Goal: Information Seeking & Learning: Learn about a topic

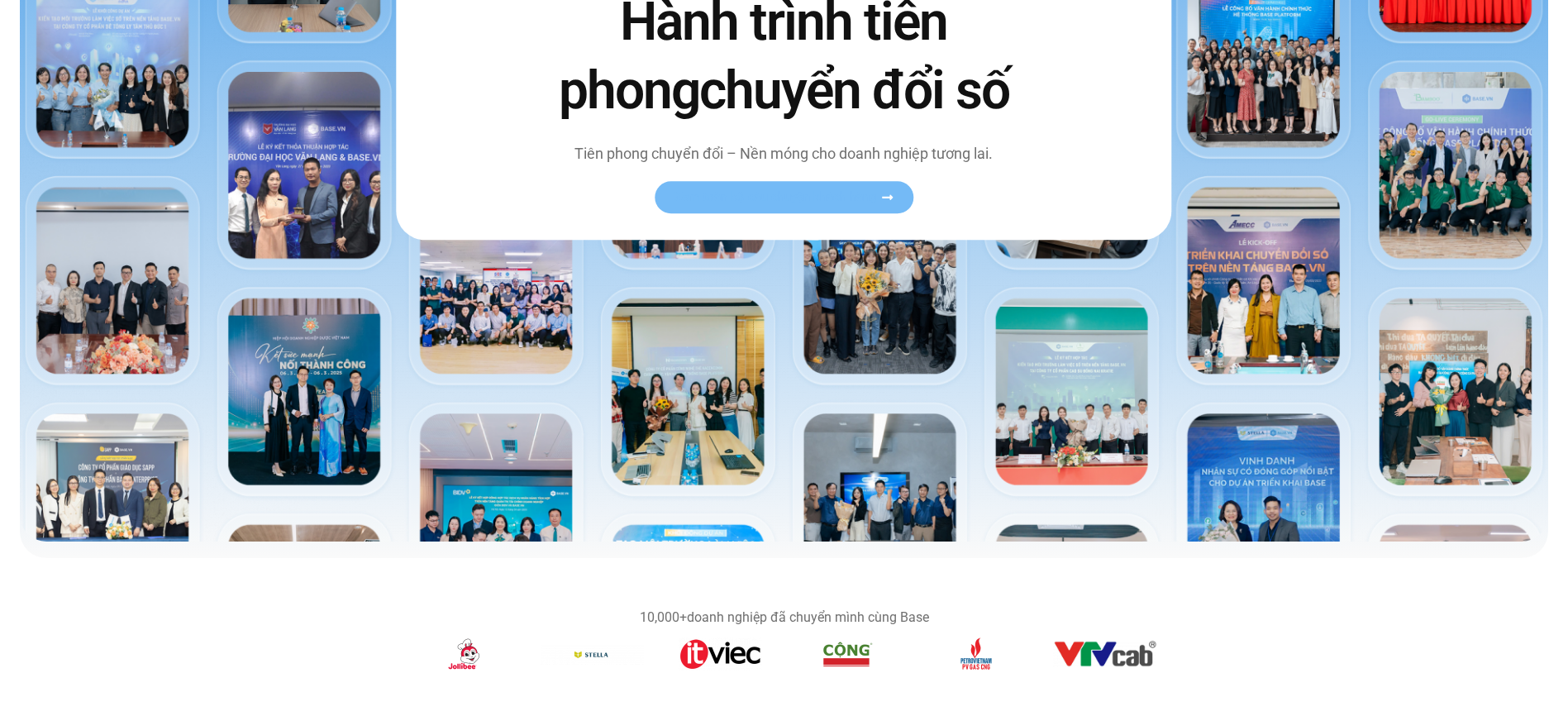
scroll to position [661, 0]
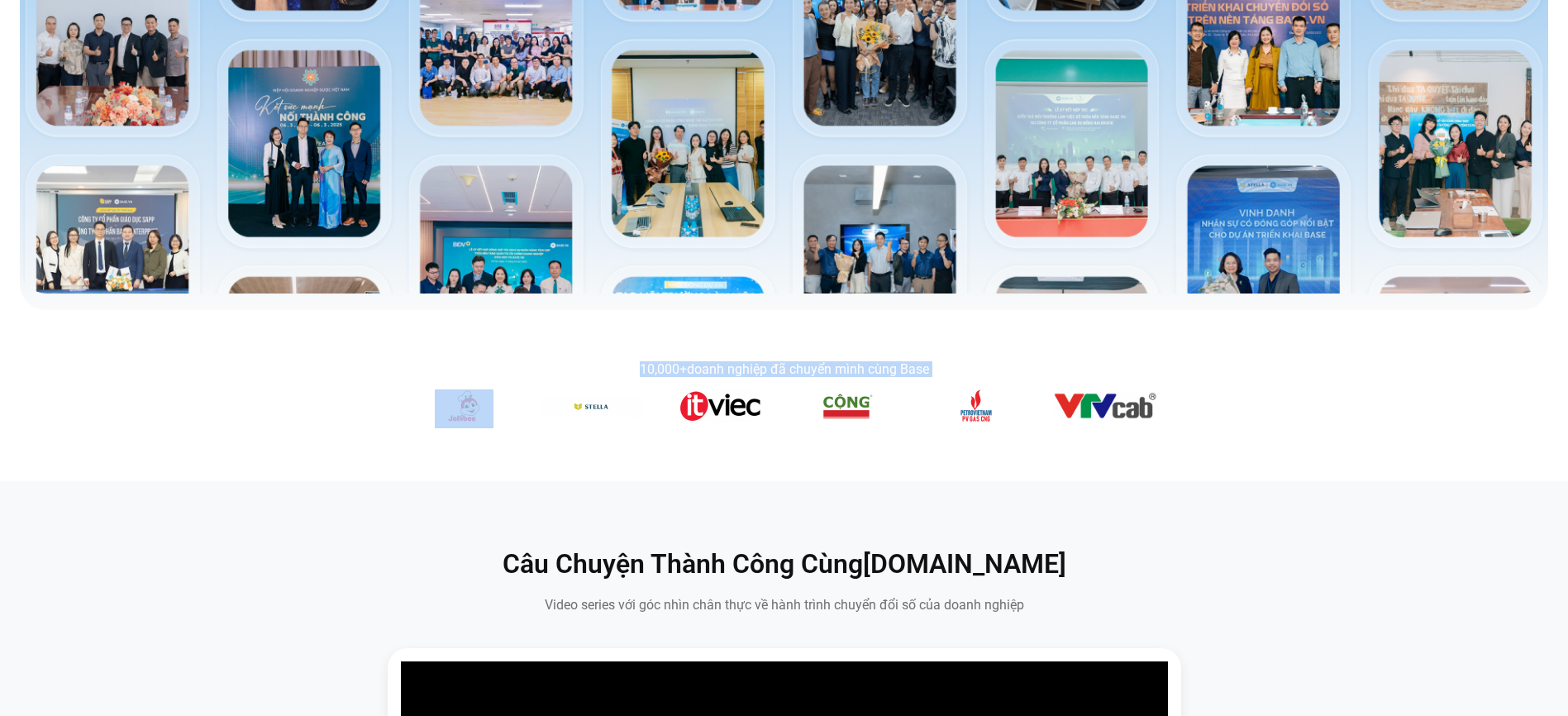
drag, startPoint x: 377, startPoint y: 363, endPoint x: 1209, endPoint y: 461, distance: 837.8
click at [1208, 461] on section "10,000+ doanh nghiệp đã chuyển mình cùng Base" at bounding box center [784, 395] width 1568 height 171
drag, startPoint x: 1209, startPoint y: 461, endPoint x: 753, endPoint y: 467, distance: 456.0
click at [753, 467] on section "10,000+ doanh nghiệp đã chuyển mình cùng Base" at bounding box center [784, 395] width 1568 height 171
click at [800, 369] on div "10,000+ doanh nghiệp đã chuyển mình cùng Base" at bounding box center [784, 370] width 744 height 14
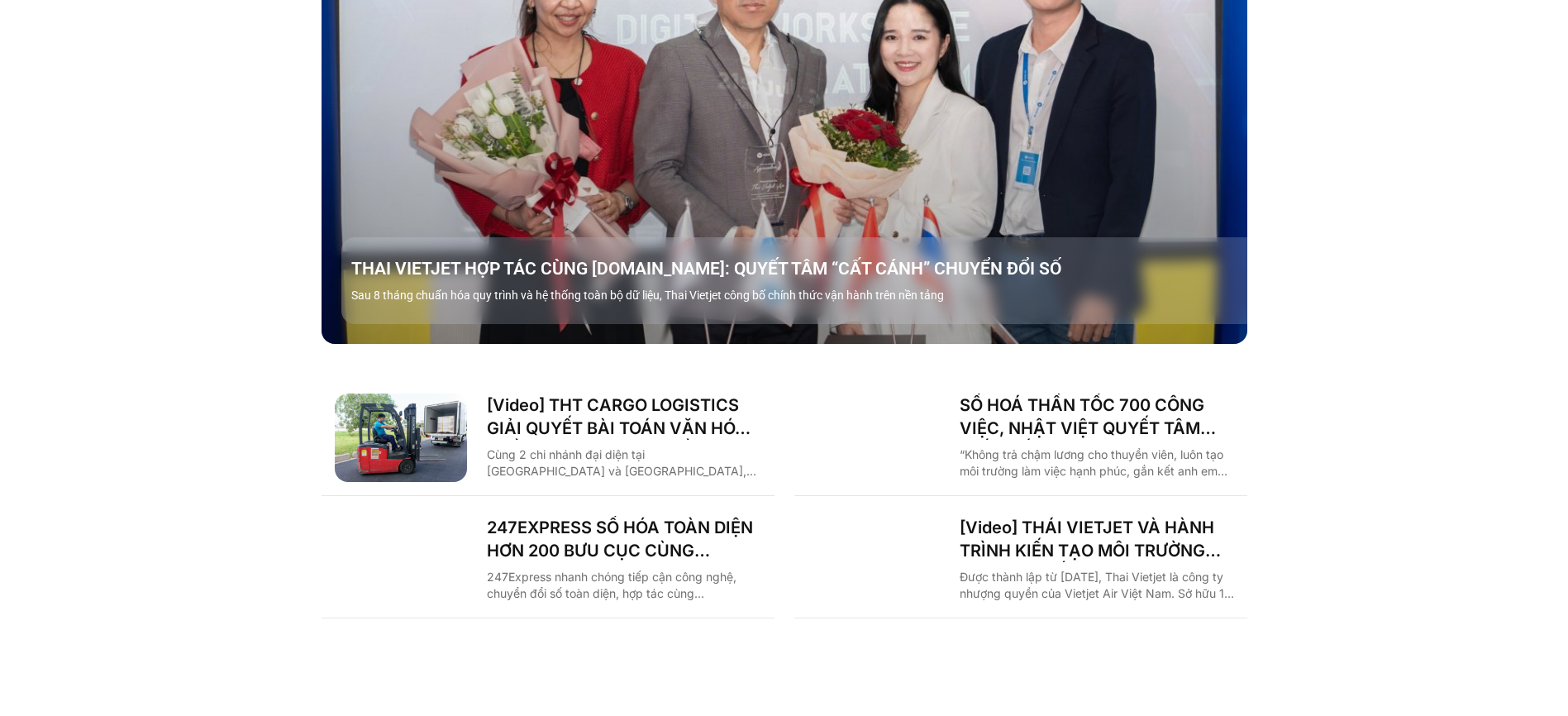
scroll to position [2314, 0]
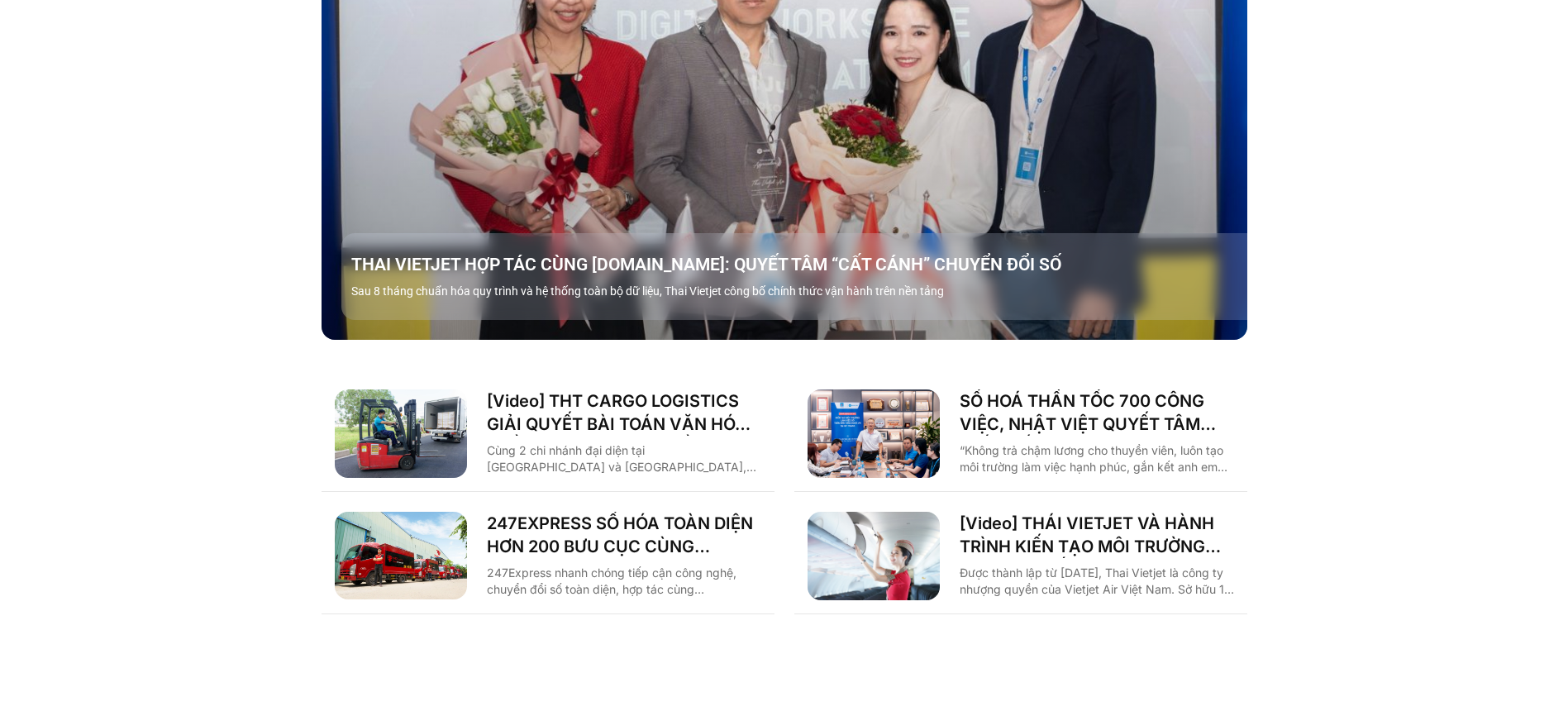
drag, startPoint x: 146, startPoint y: 162, endPoint x: 169, endPoint y: 155, distance: 24.0
click at [145, 165] on div "Case study theo Ngành Logistics Sản xuất Xây dựng F&B Dược Y tế Giáo dục Câu ch…" at bounding box center [784, 154] width 1568 height 1019
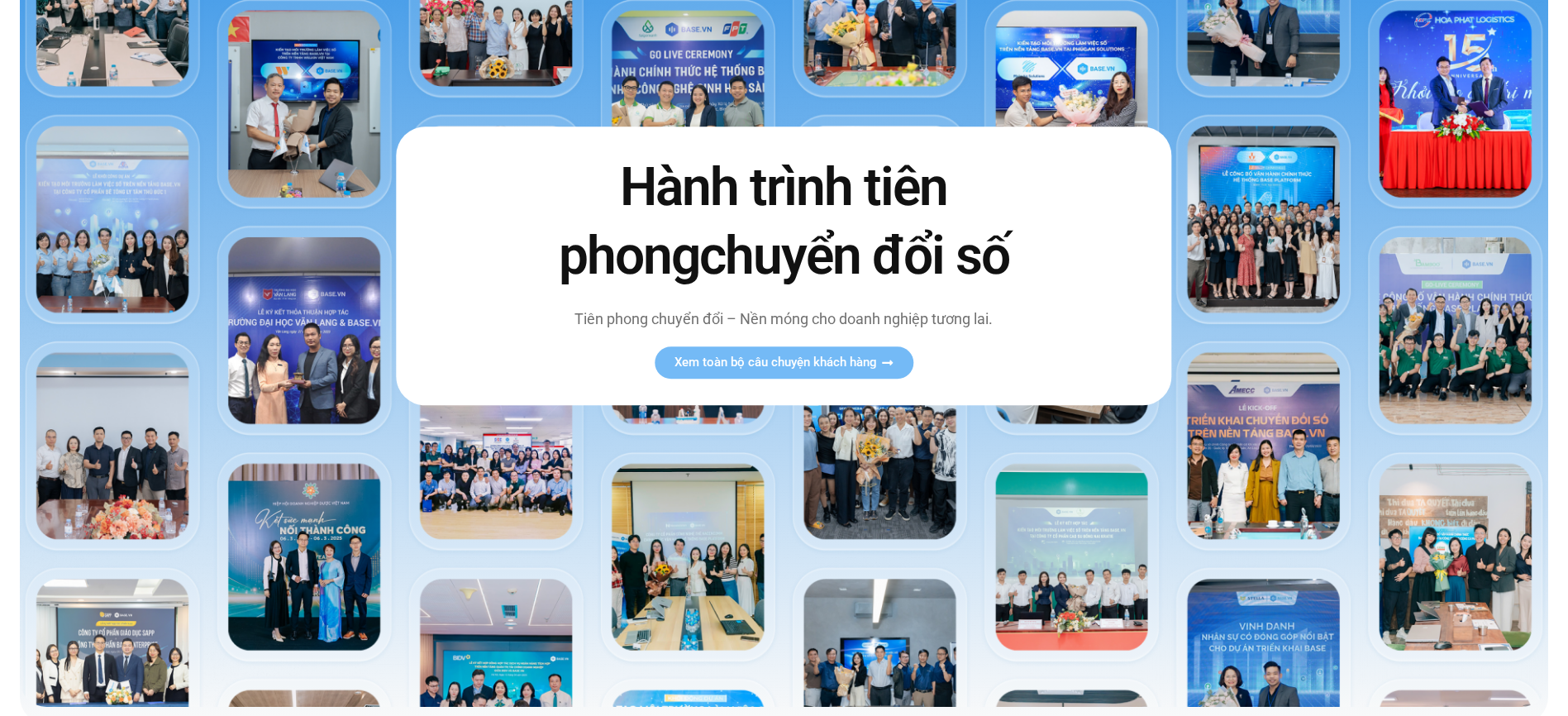
scroll to position [0, 0]
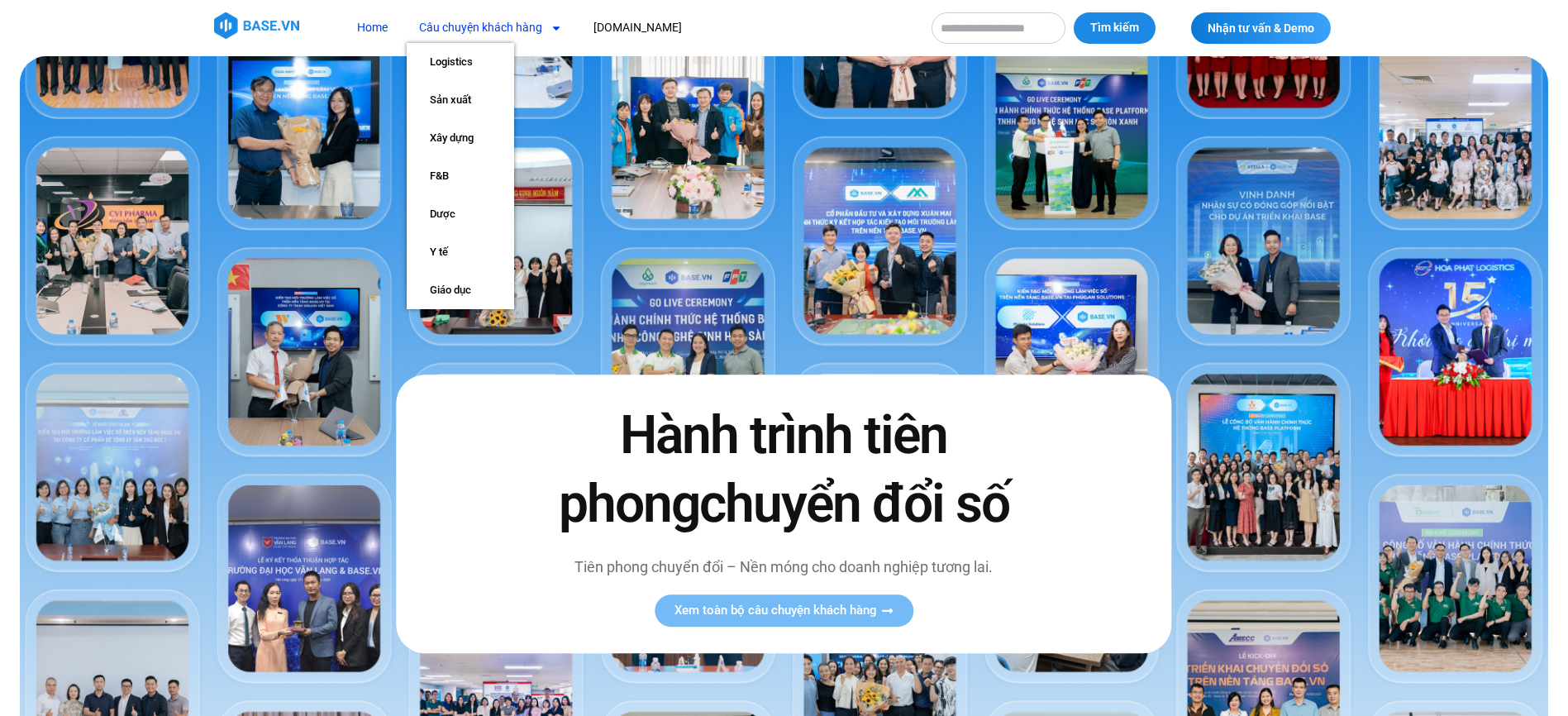
click at [542, 28] on span "Menu" at bounding box center [552, 28] width 20 height 28
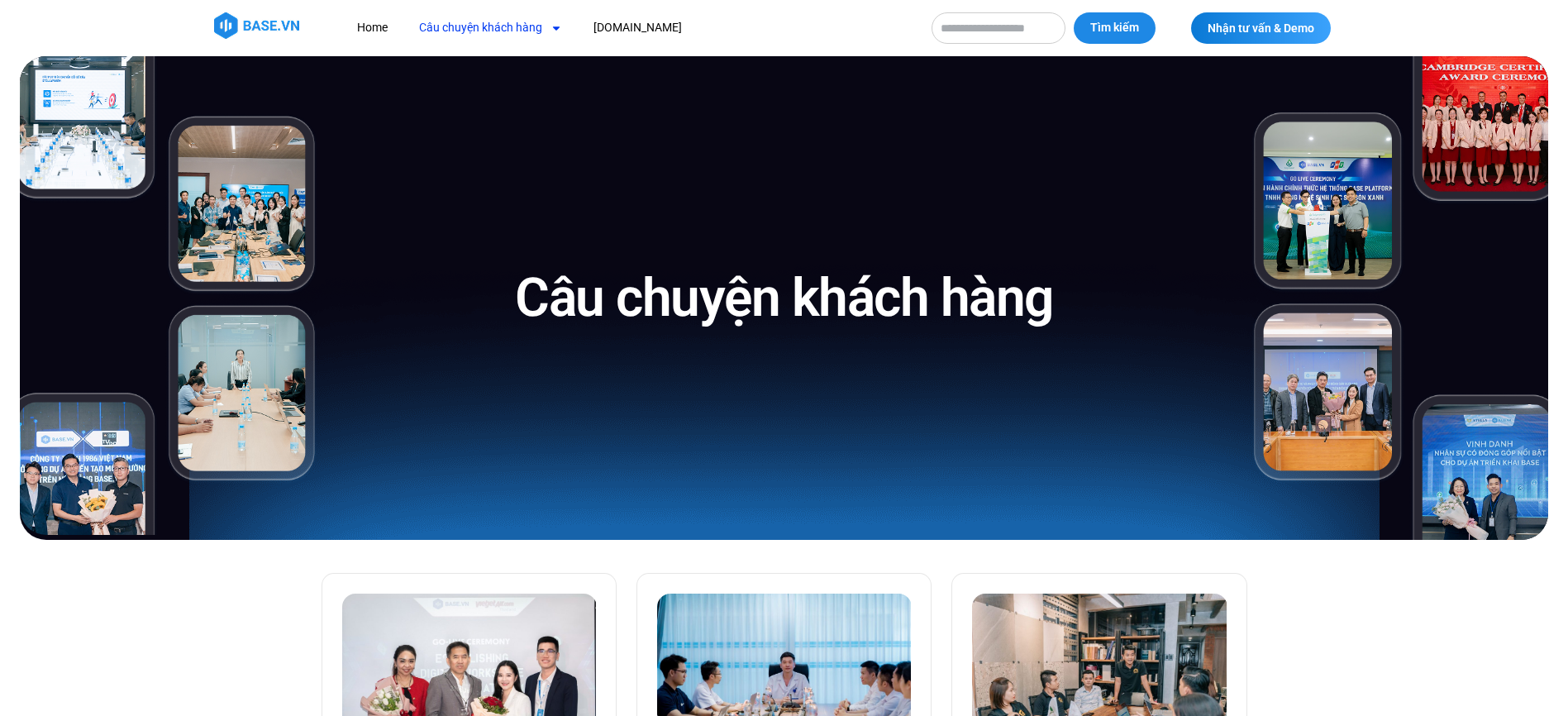
click at [535, 30] on link "Câu chuyện khách hàng" at bounding box center [490, 28] width 168 height 31
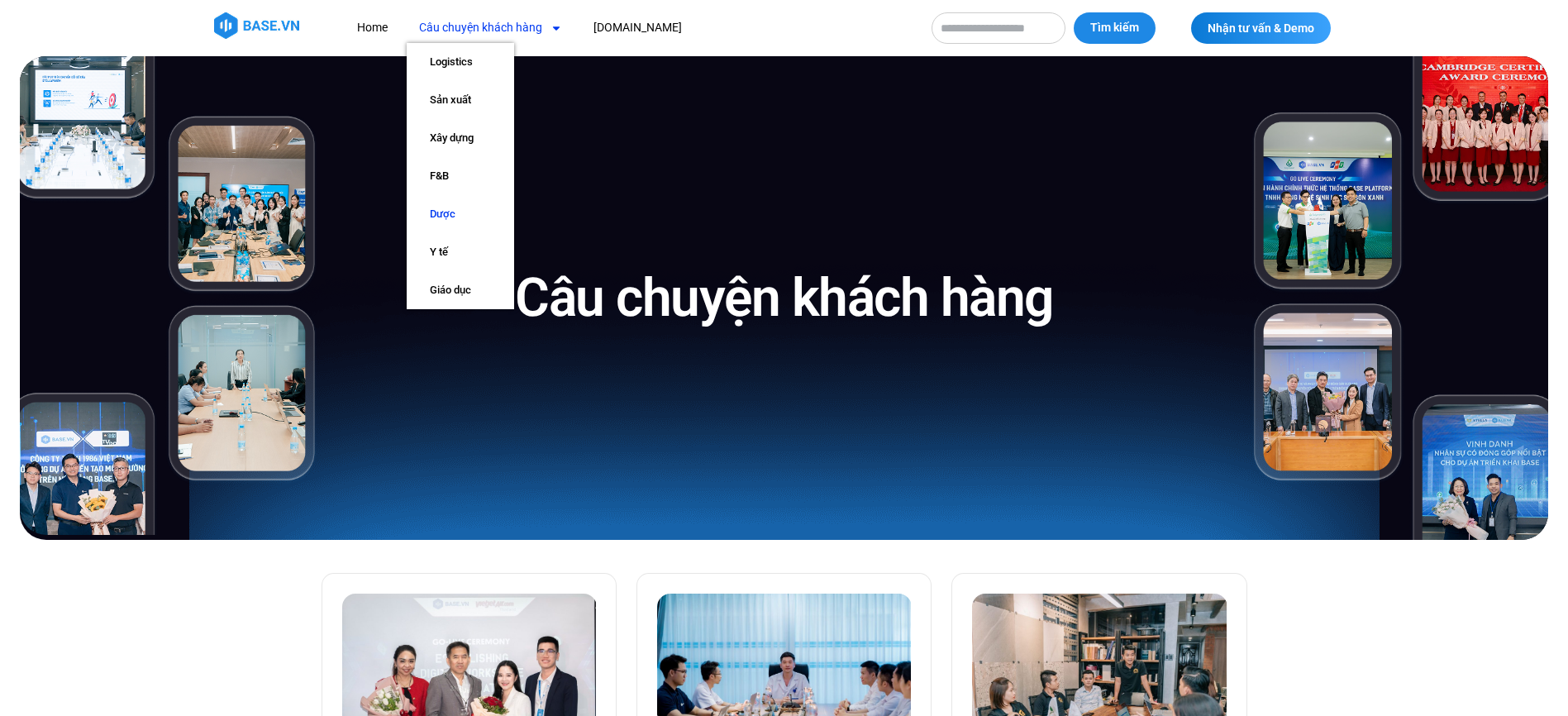
click at [445, 216] on link "Dược" at bounding box center [460, 214] width 108 height 38
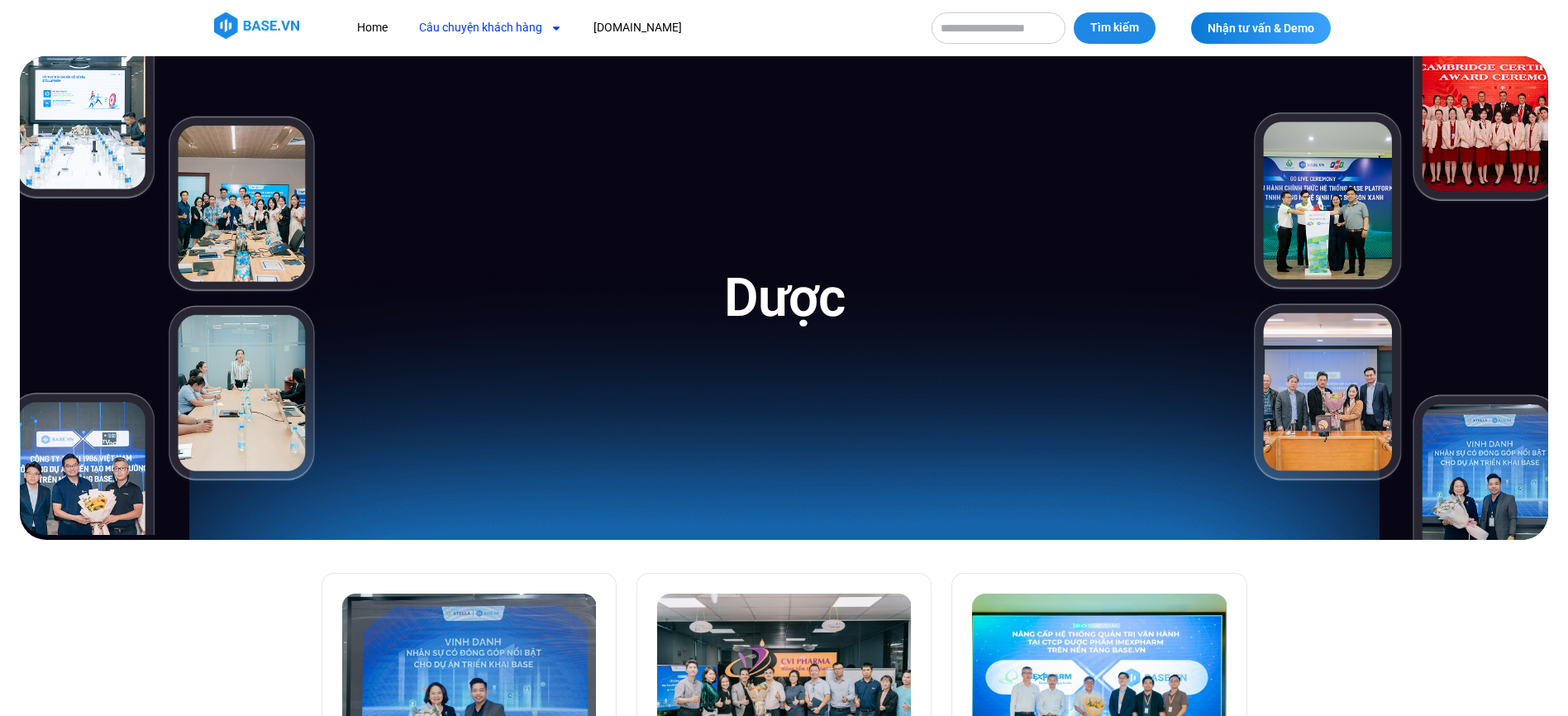
click at [539, 20] on link "Câu chuyện khách hàng" at bounding box center [490, 28] width 168 height 31
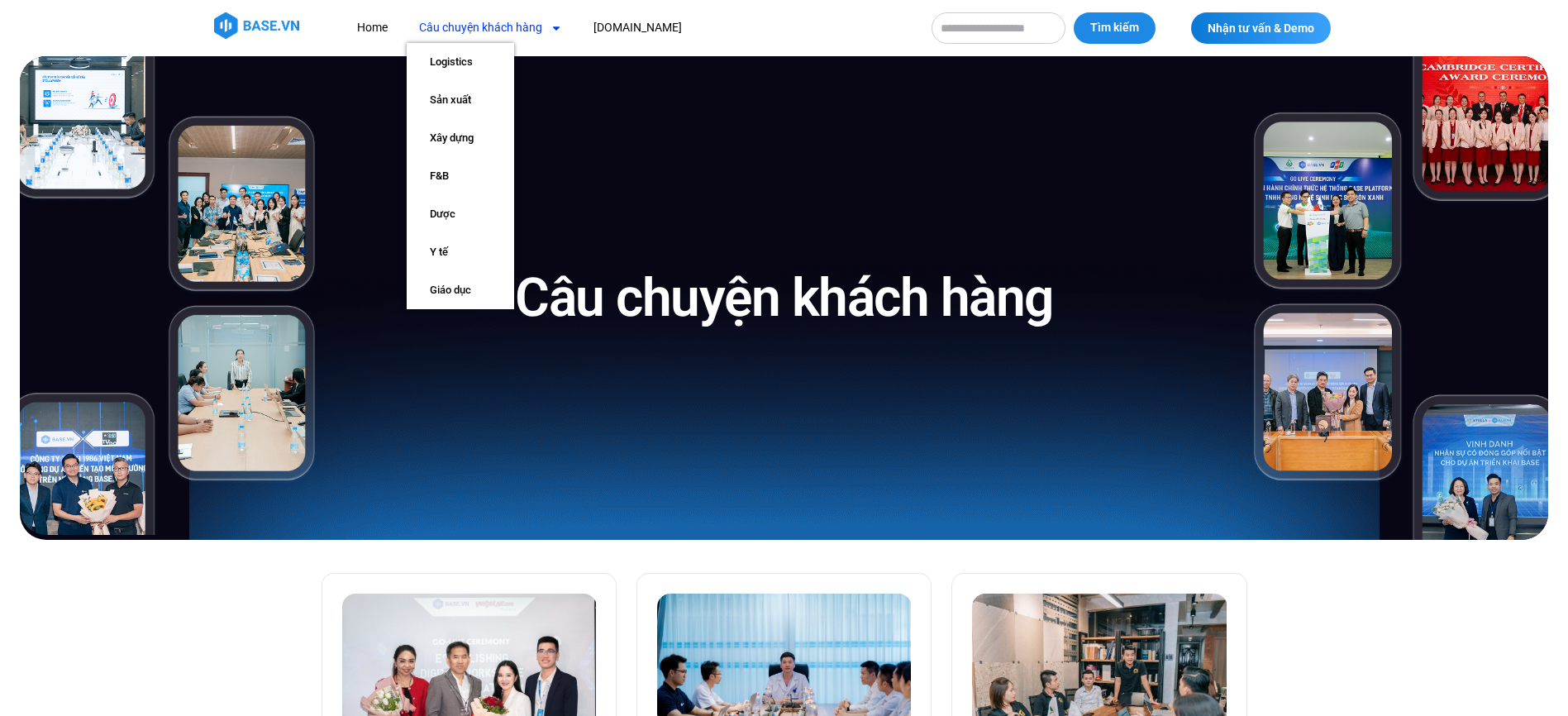
click at [557, 33] on icon "Menu" at bounding box center [557, 28] width 12 height 12
click at [450, 250] on link "Y tế" at bounding box center [460, 252] width 108 height 38
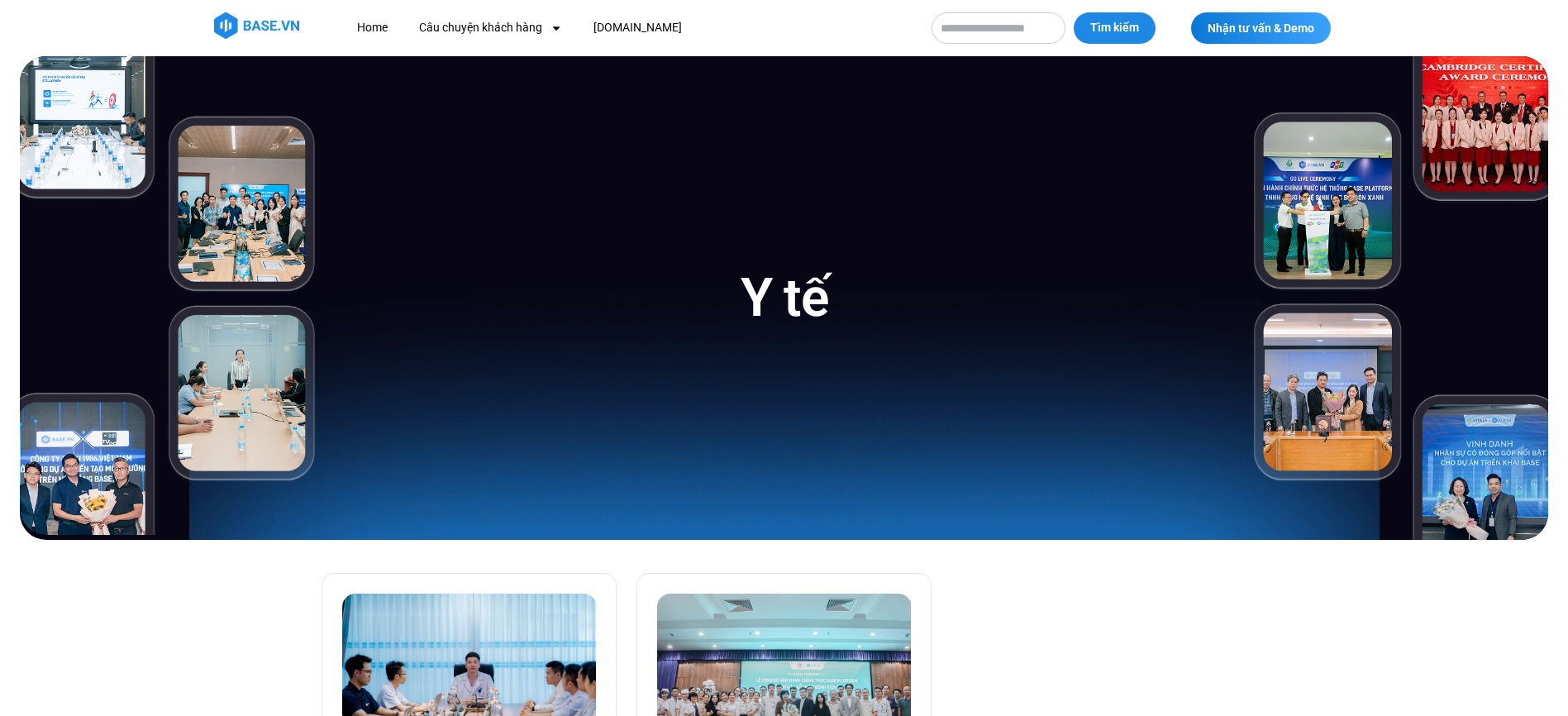
click at [282, 24] on img at bounding box center [256, 25] width 85 height 26
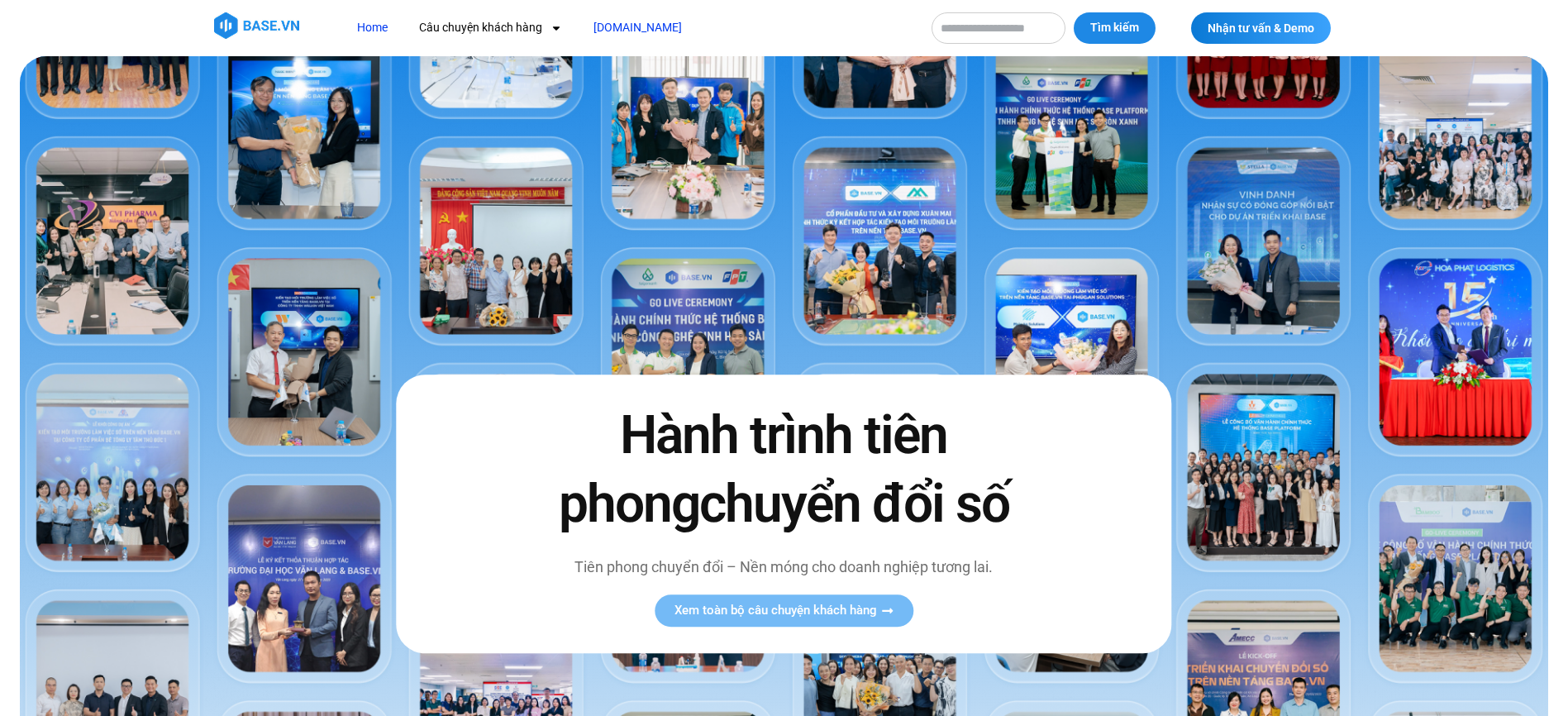
click at [604, 28] on link "[DOMAIN_NAME]" at bounding box center [637, 28] width 113 height 31
